Goal: Transaction & Acquisition: Purchase product/service

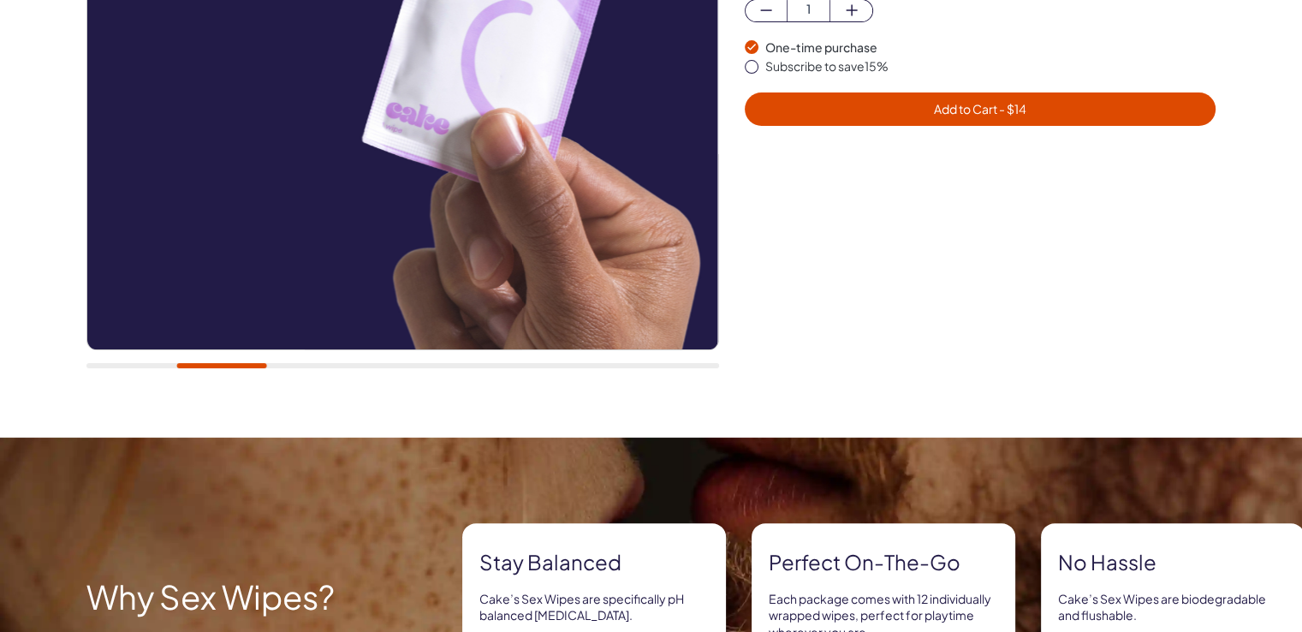
scroll to position [428, 0]
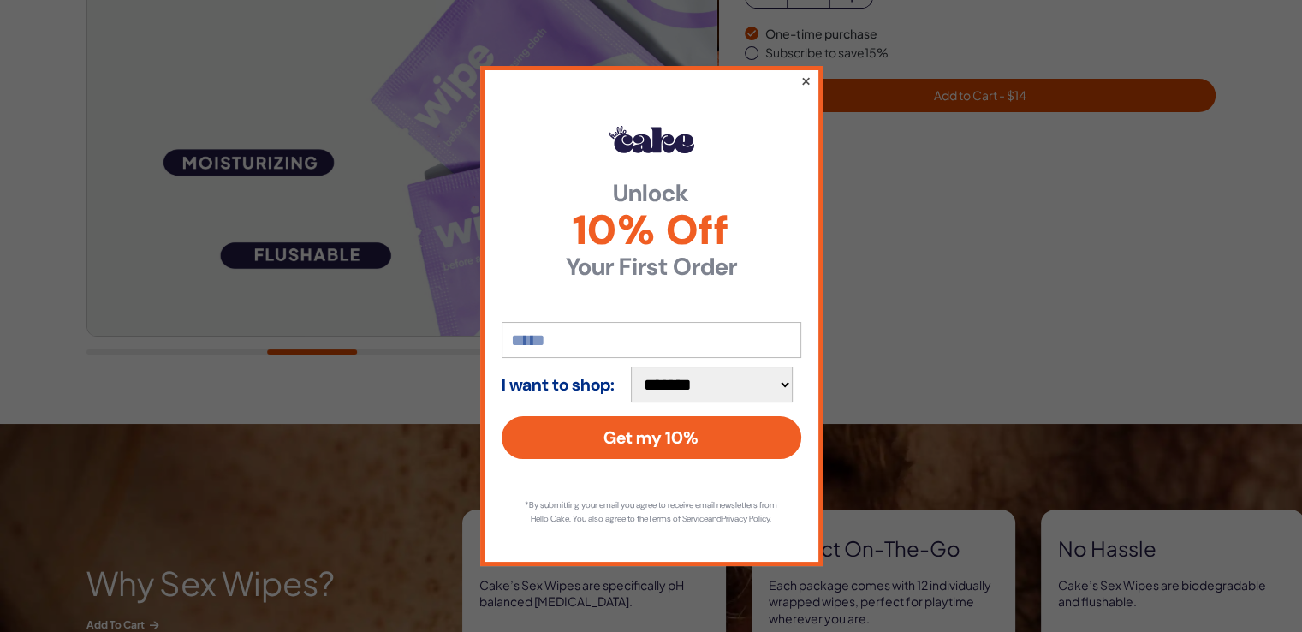
click at [806, 70] on button "×" at bounding box center [805, 80] width 11 height 21
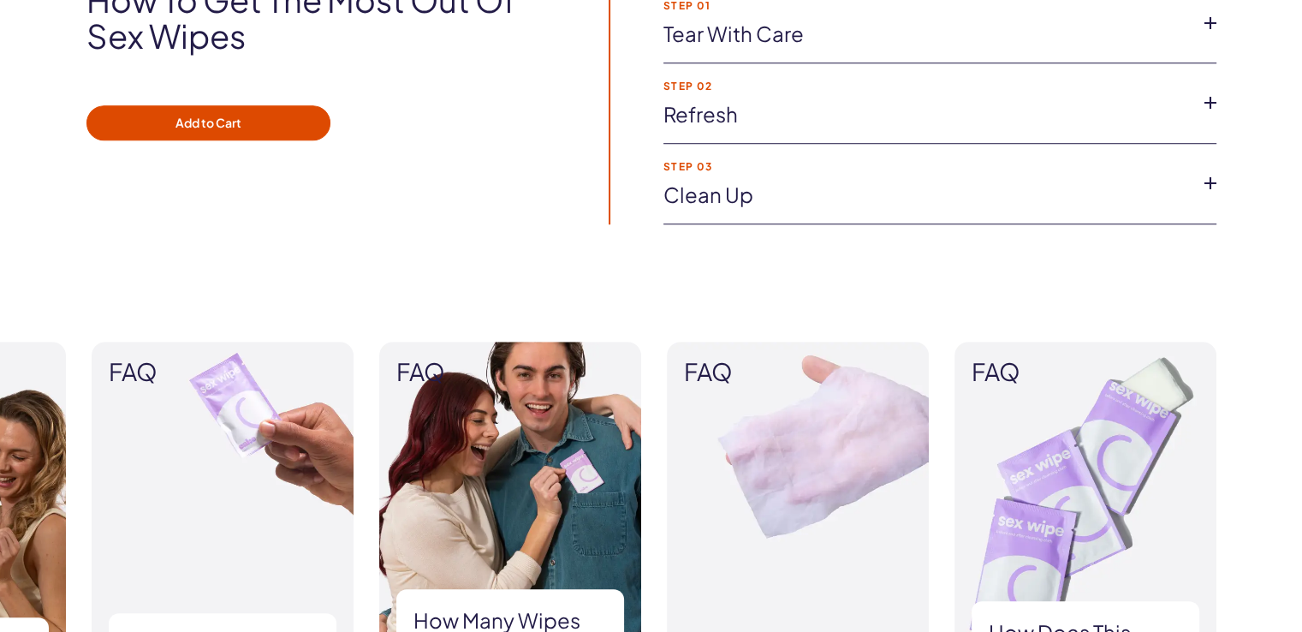
scroll to position [1627, 0]
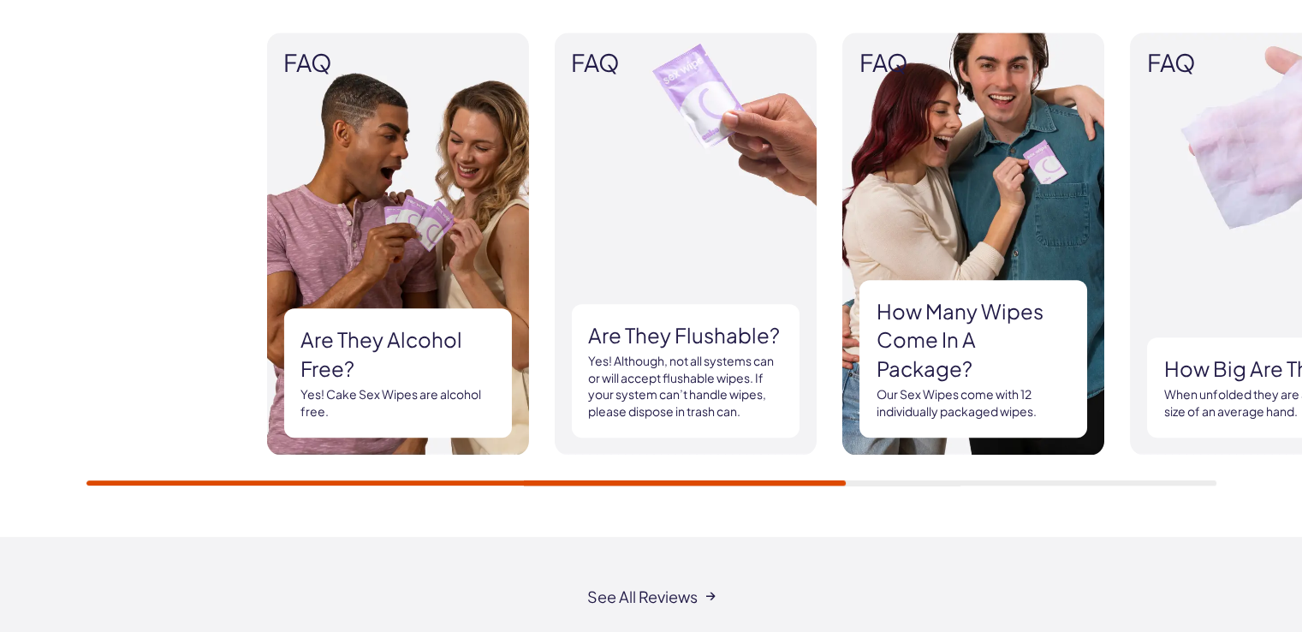
click at [955, 337] on div "FAQ Are they alcohol free? Yes! Cake Sex Wipes are alcohol free. FAQ FAQ FAQ" at bounding box center [831, 244] width 1130 height 422
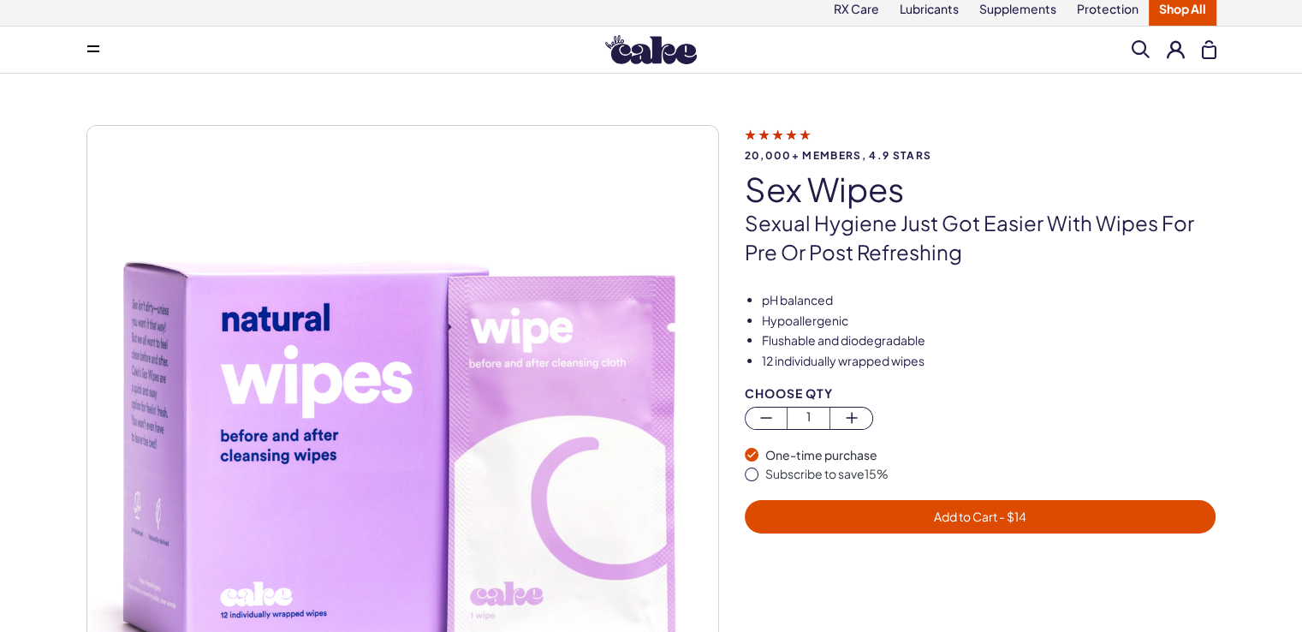
scroll to position [0, 0]
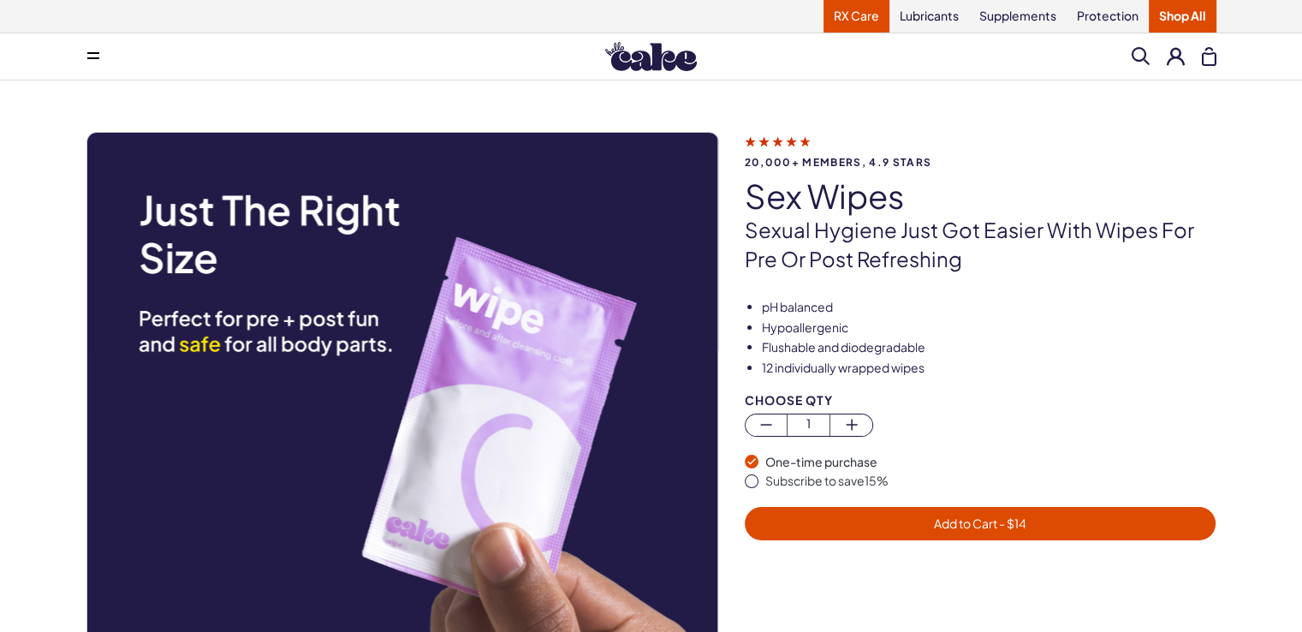
click at [870, 15] on link "RX Care" at bounding box center [857, 16] width 66 height 33
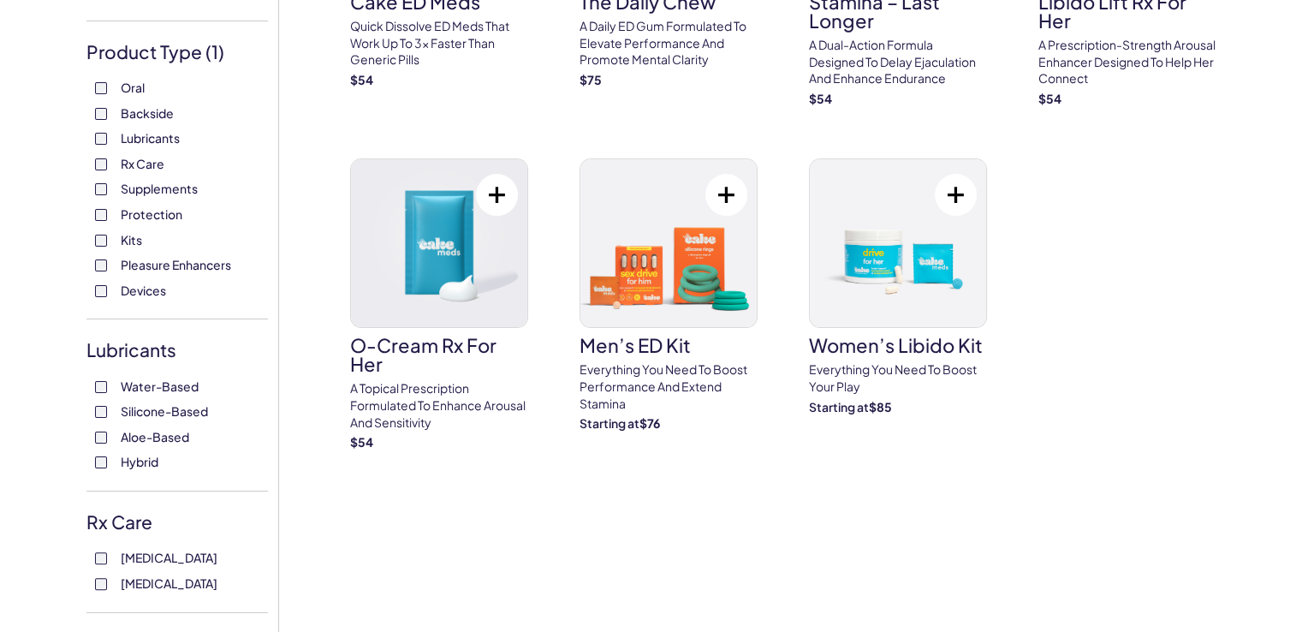
scroll to position [257, 0]
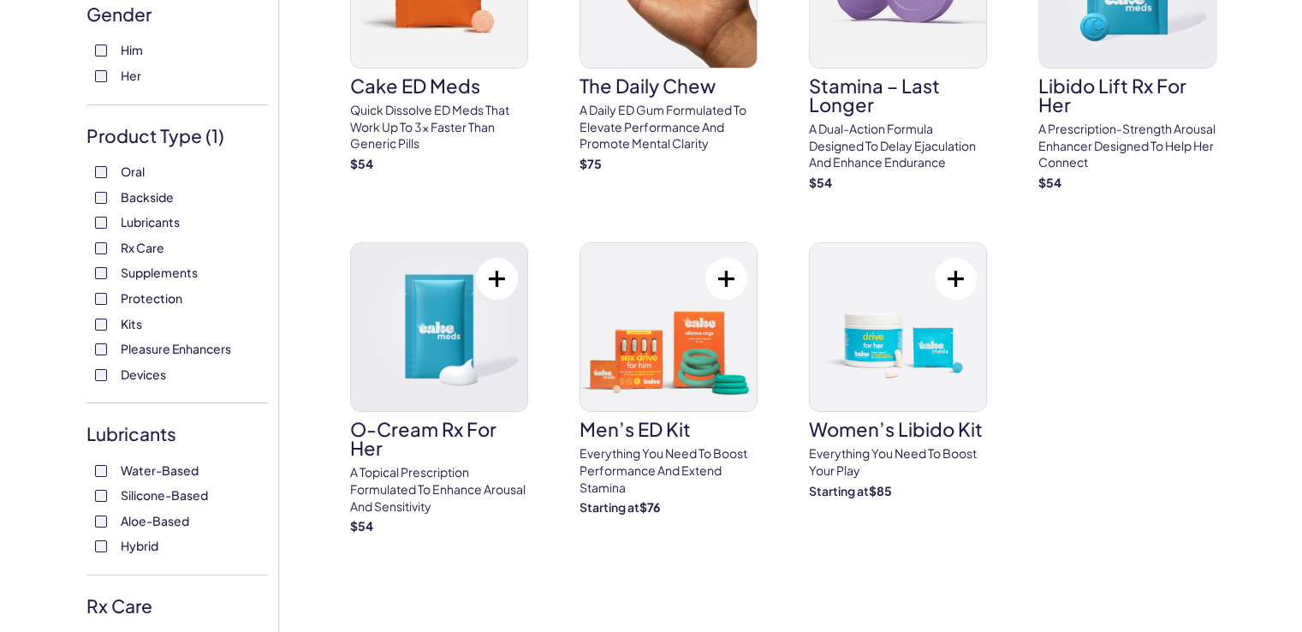
click at [142, 299] on span "Protection" at bounding box center [152, 298] width 62 height 22
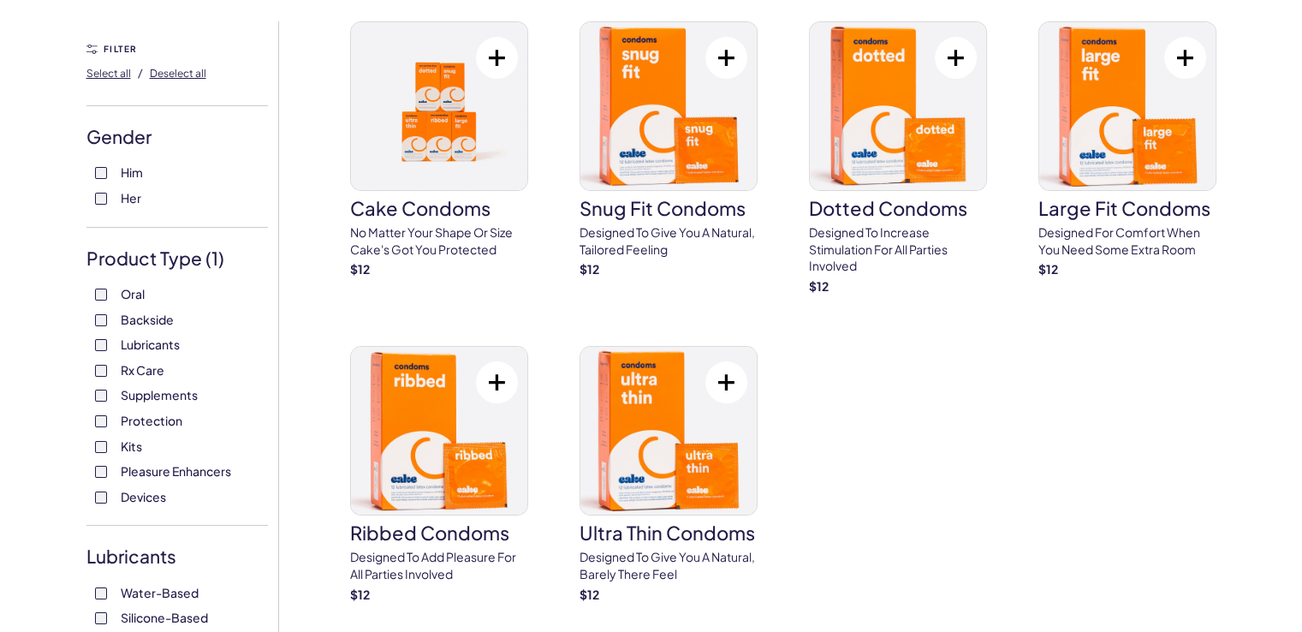
scroll to position [257, 0]
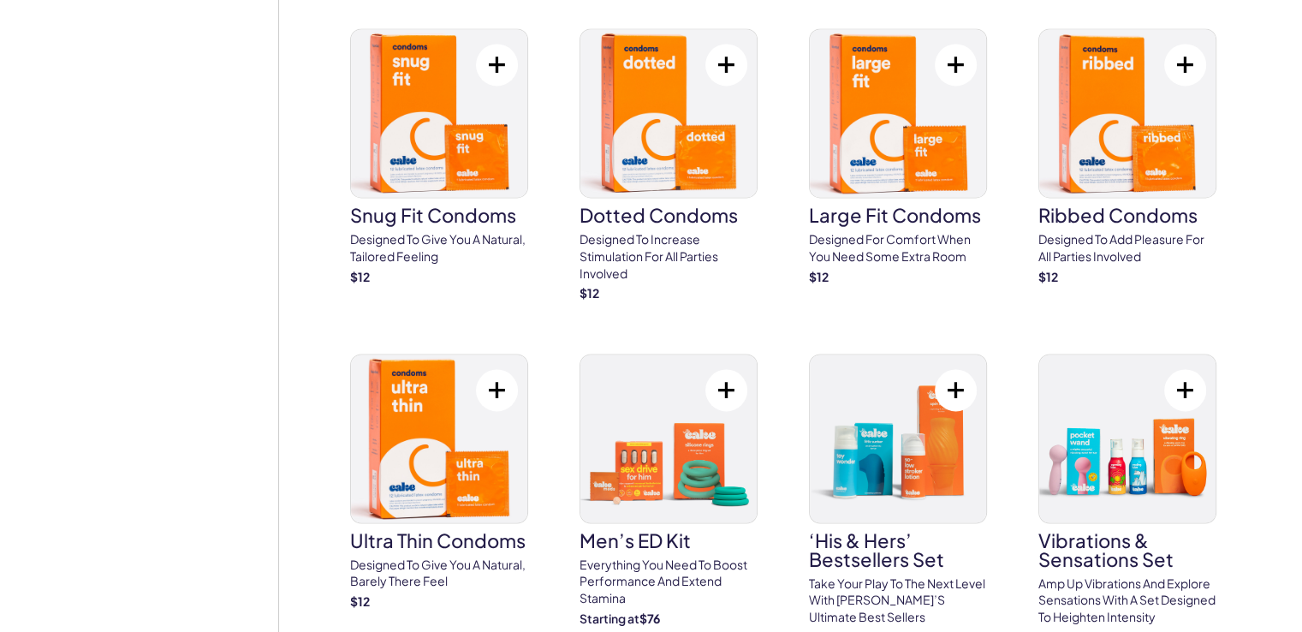
scroll to position [2825, 0]
